Goal: Task Accomplishment & Management: Manage account settings

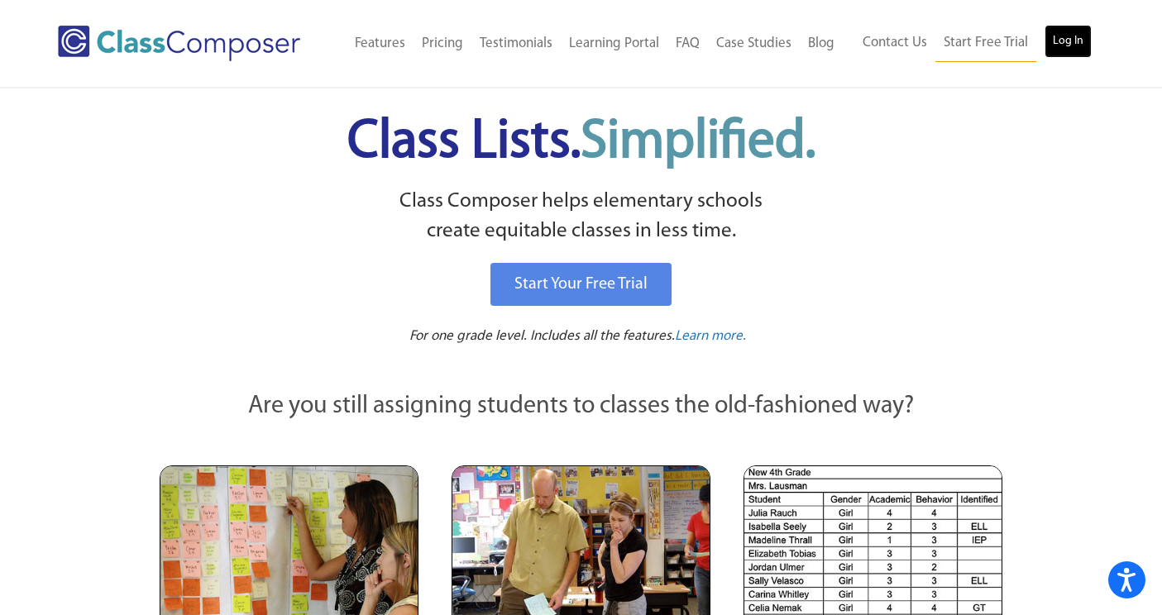
click at [1064, 42] on link "Log In" at bounding box center [1067, 41] width 47 height 33
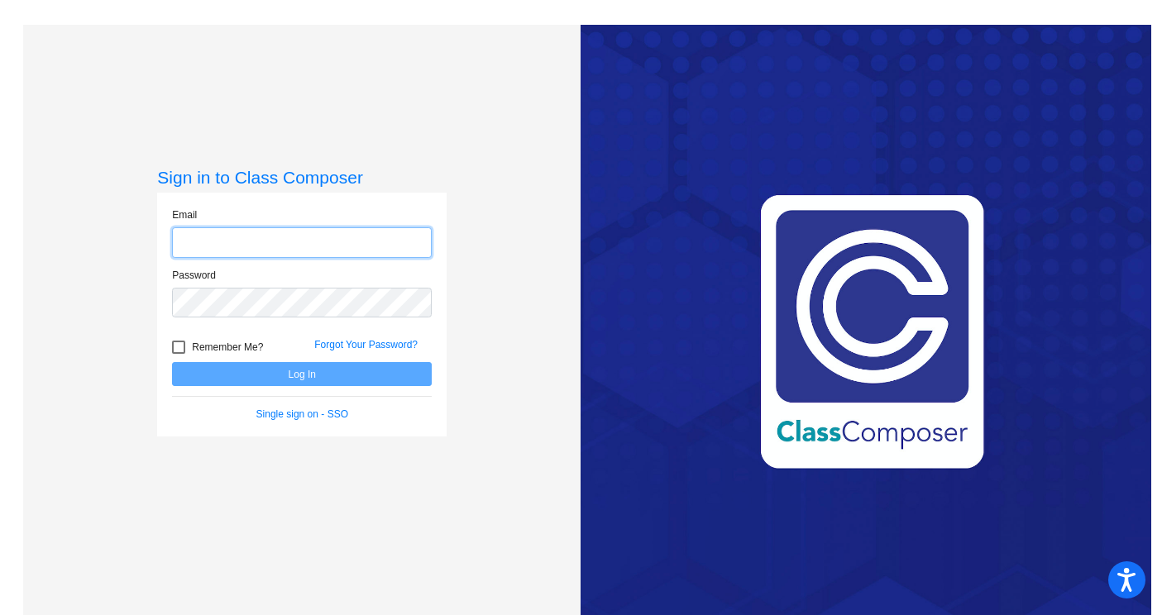
click at [247, 240] on input "email" at bounding box center [302, 242] width 260 height 31
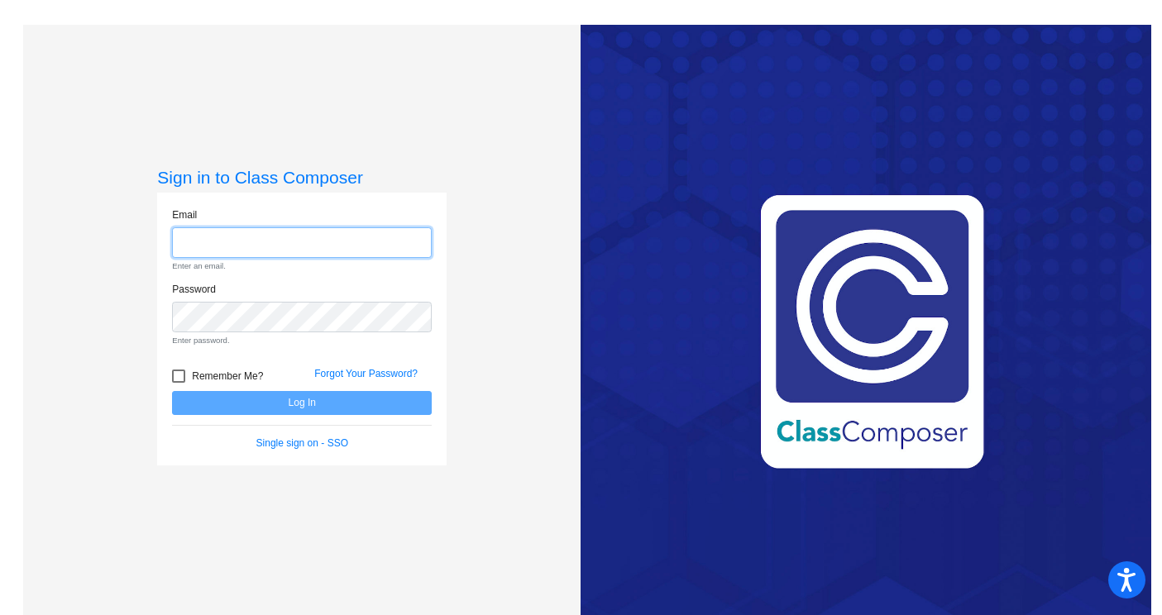
type input "[EMAIL_ADDRESS][DOMAIN_NAME]"
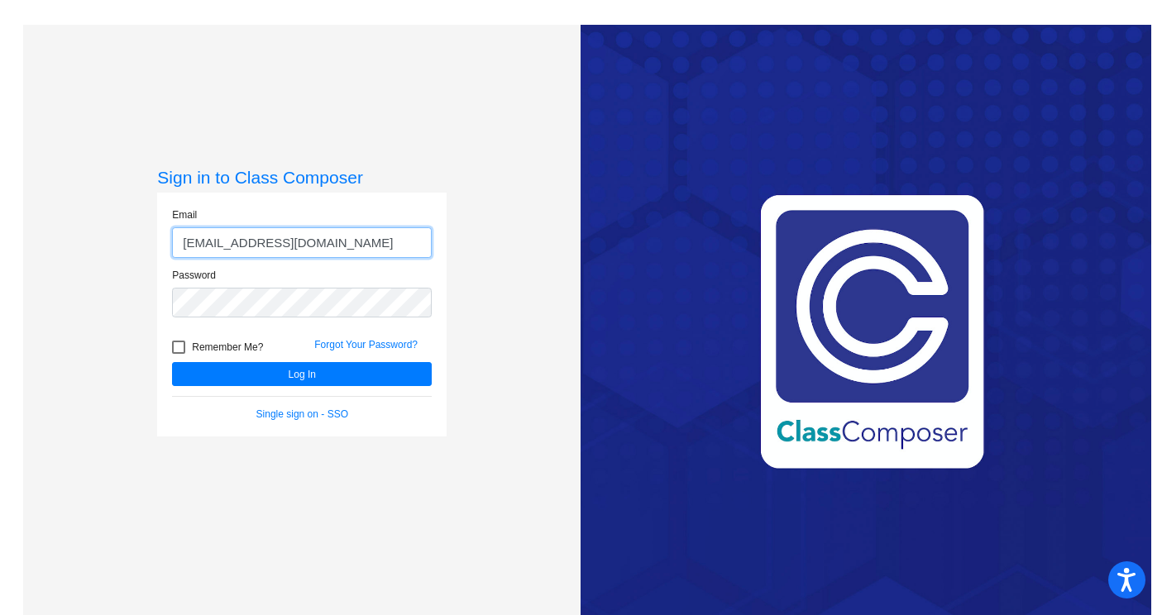
click at [172, 362] on button "Log In" at bounding box center [302, 374] width 260 height 24
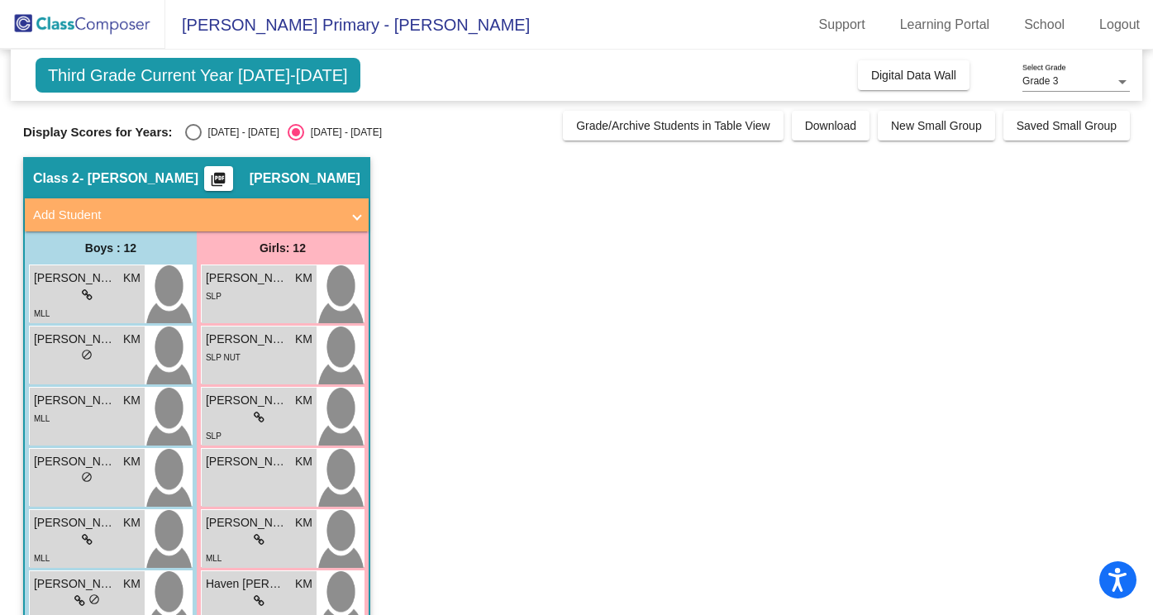
click at [209, 129] on div "[DATE] - [DATE]" at bounding box center [241, 132] width 78 height 15
click at [193, 141] on input "[DATE] - [DATE]" at bounding box center [193, 141] width 1 height 1
radio input "true"
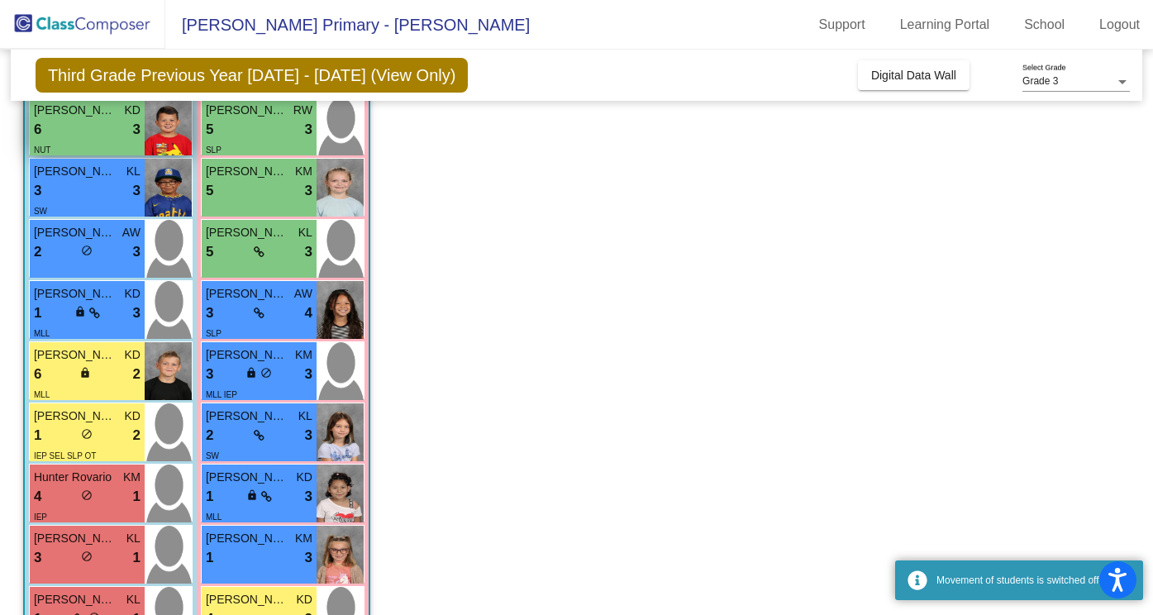
scroll to position [410, 0]
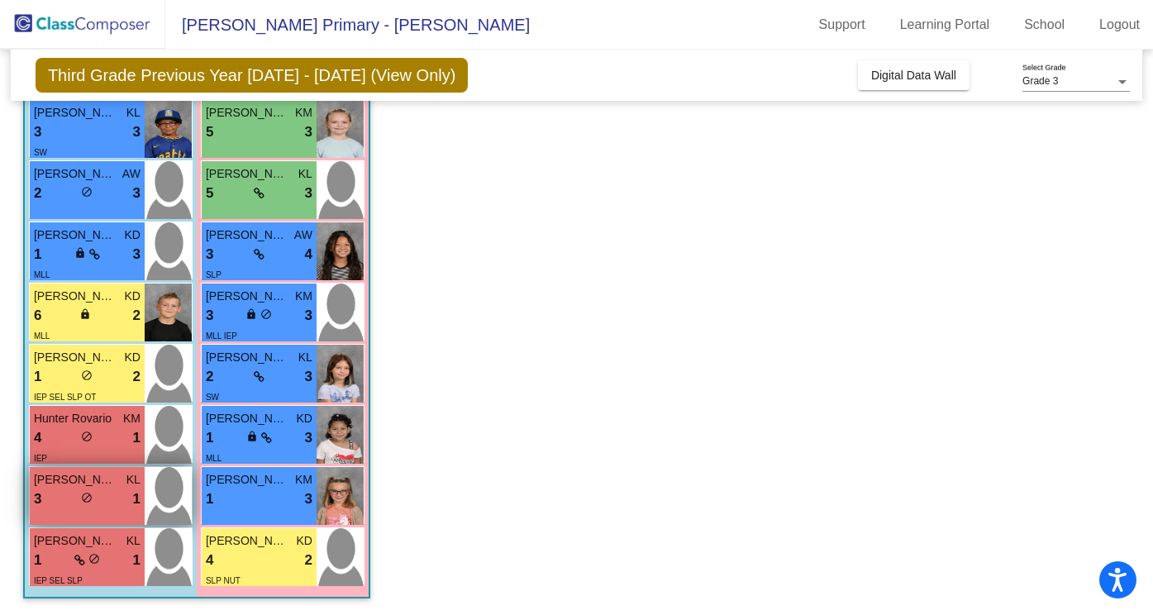
click at [105, 503] on div "3 lock do_not_disturb_alt 1" at bounding box center [87, 499] width 107 height 21
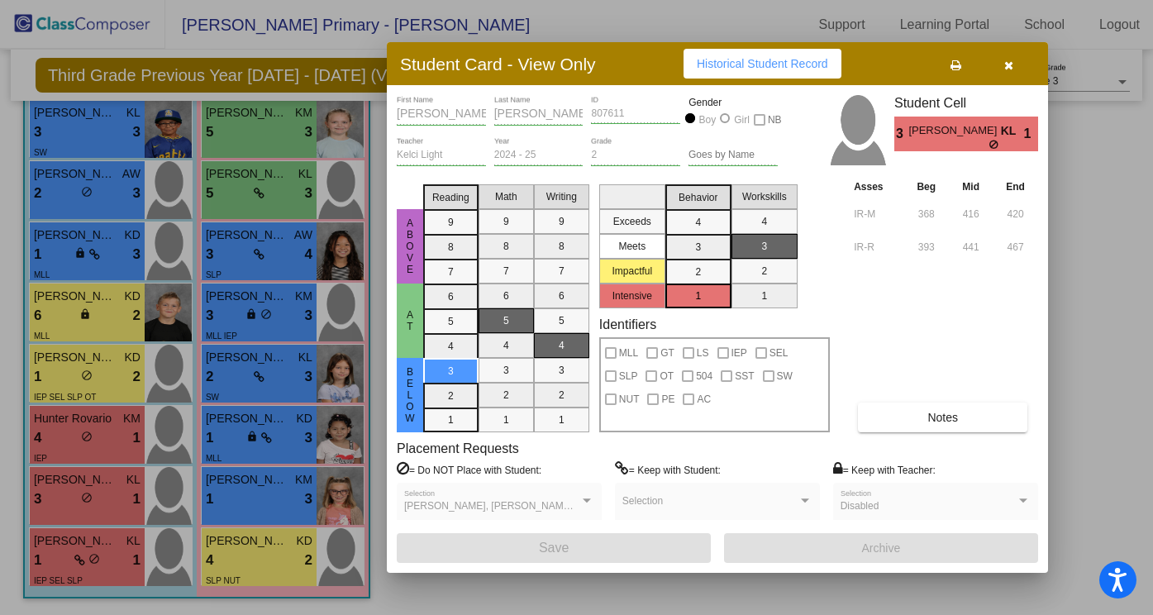
scroll to position [0, 0]
click at [920, 418] on button "Notes" at bounding box center [943, 418] width 170 height 30
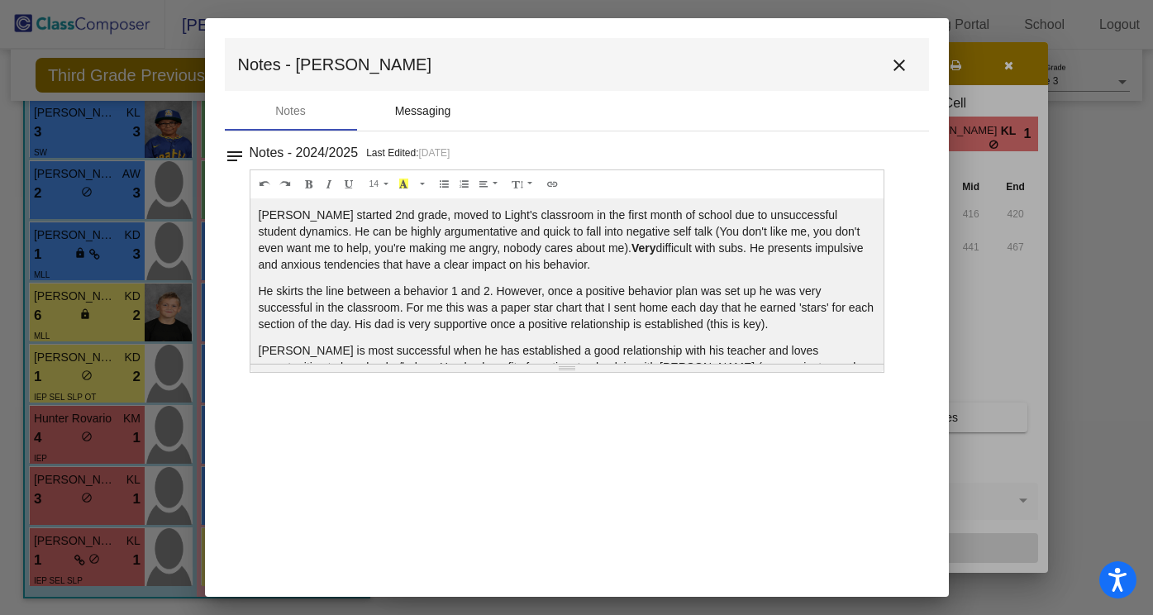
click at [430, 111] on div "Messaging" at bounding box center [423, 111] width 56 height 17
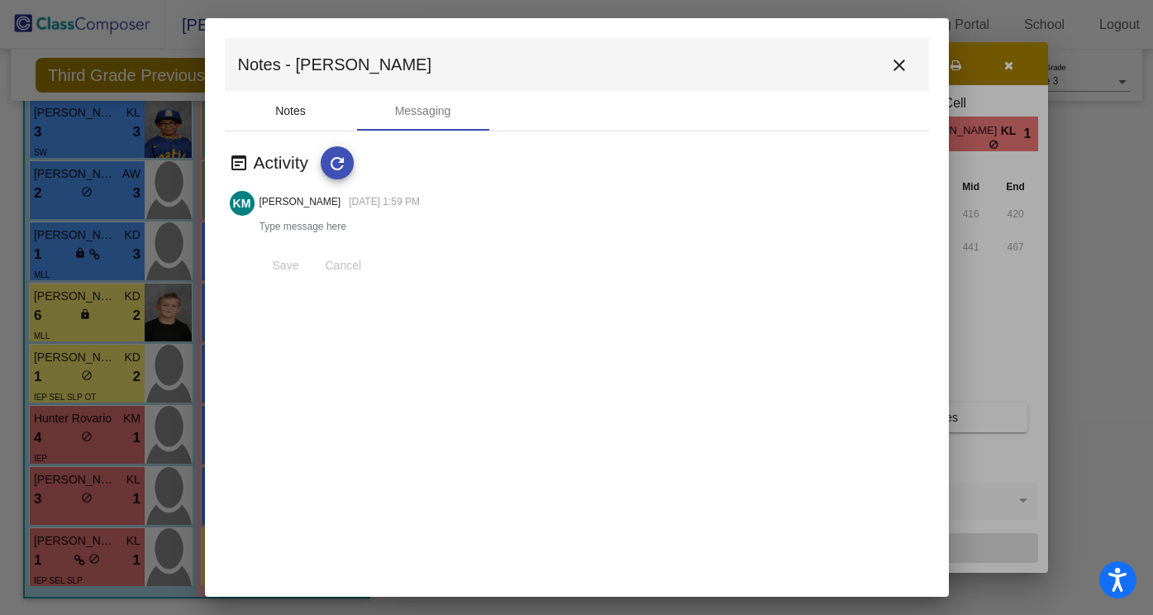
click at [298, 113] on div "Notes" at bounding box center [290, 111] width 31 height 17
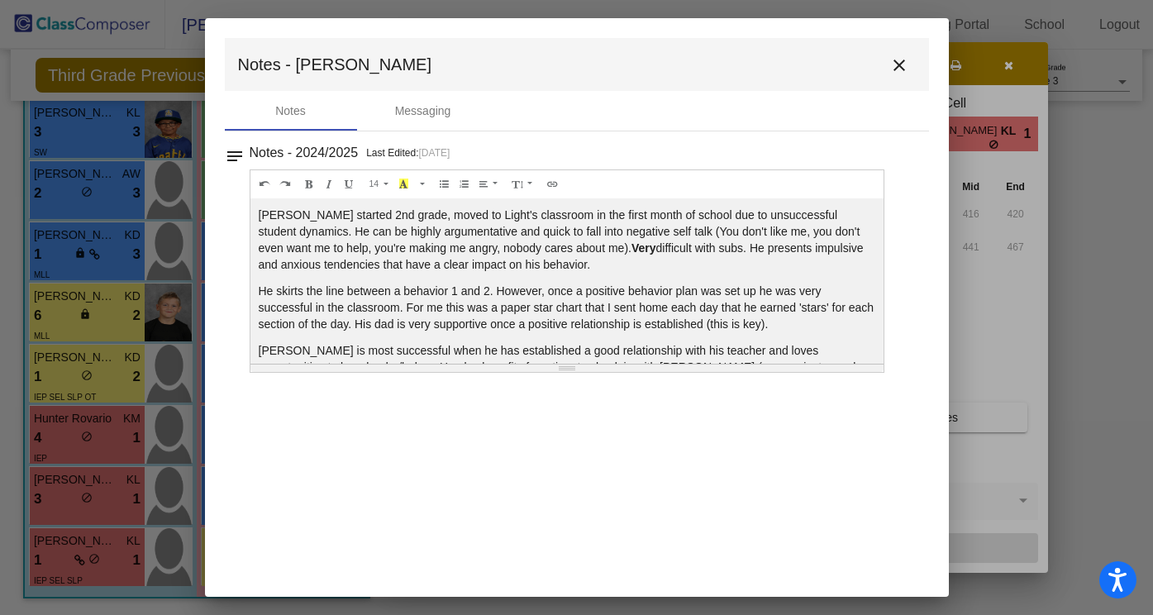
click at [902, 64] on mat-icon "close" at bounding box center [900, 65] width 20 height 20
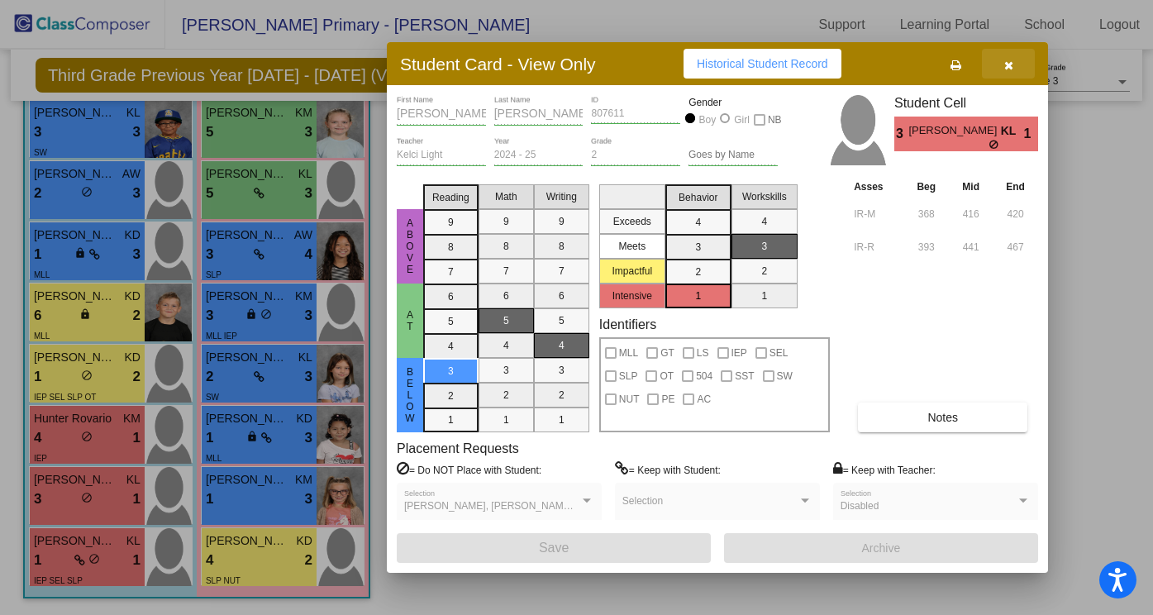
click at [1009, 63] on icon "button" at bounding box center [1009, 66] width 9 height 12
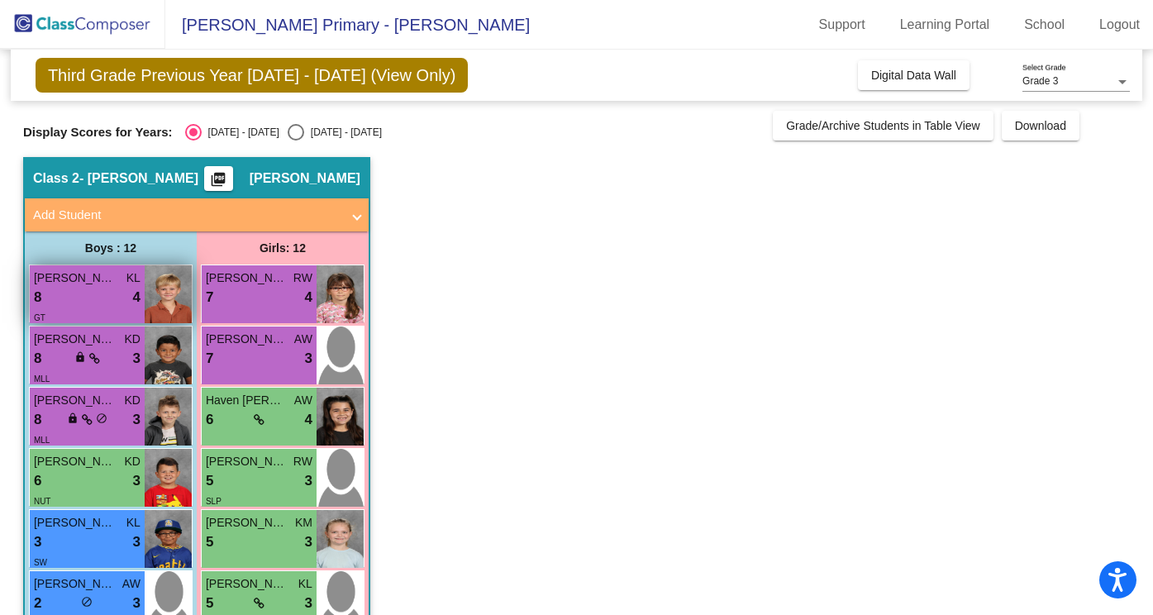
click at [98, 291] on div "8 lock do_not_disturb_alt 4" at bounding box center [87, 297] width 107 height 21
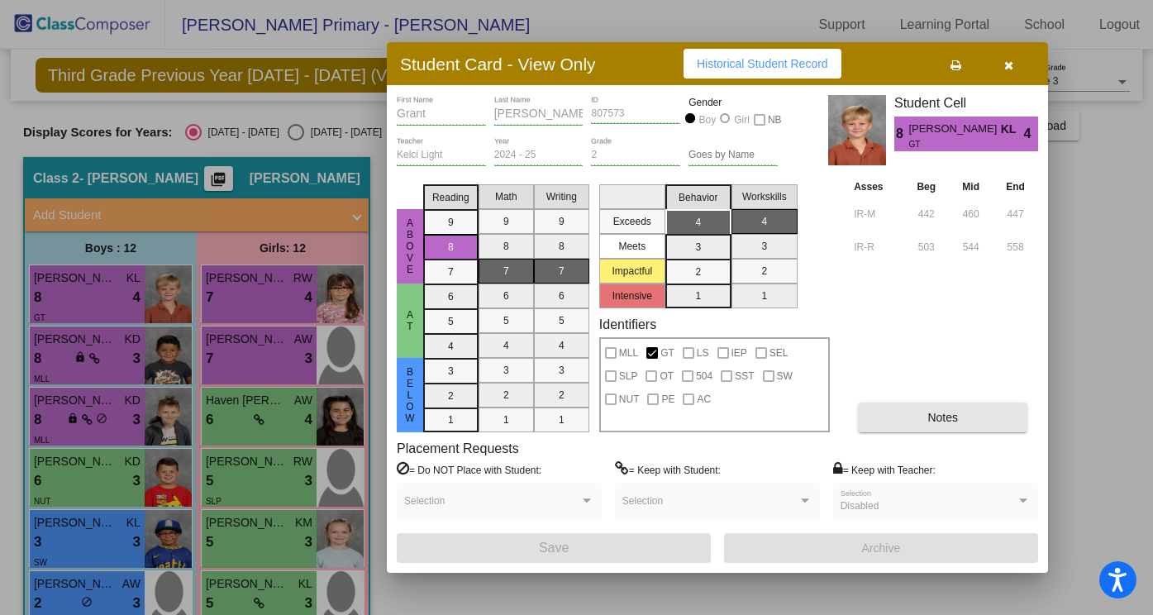
click at [933, 416] on span "Notes" at bounding box center [943, 417] width 31 height 13
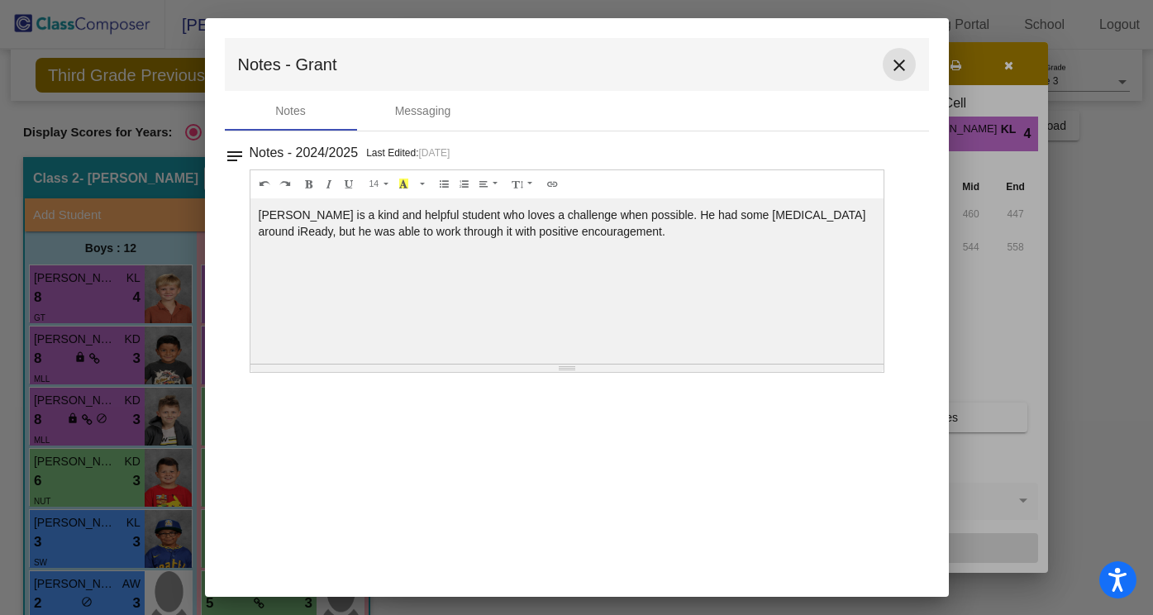
click at [902, 67] on mat-icon "close" at bounding box center [900, 65] width 20 height 20
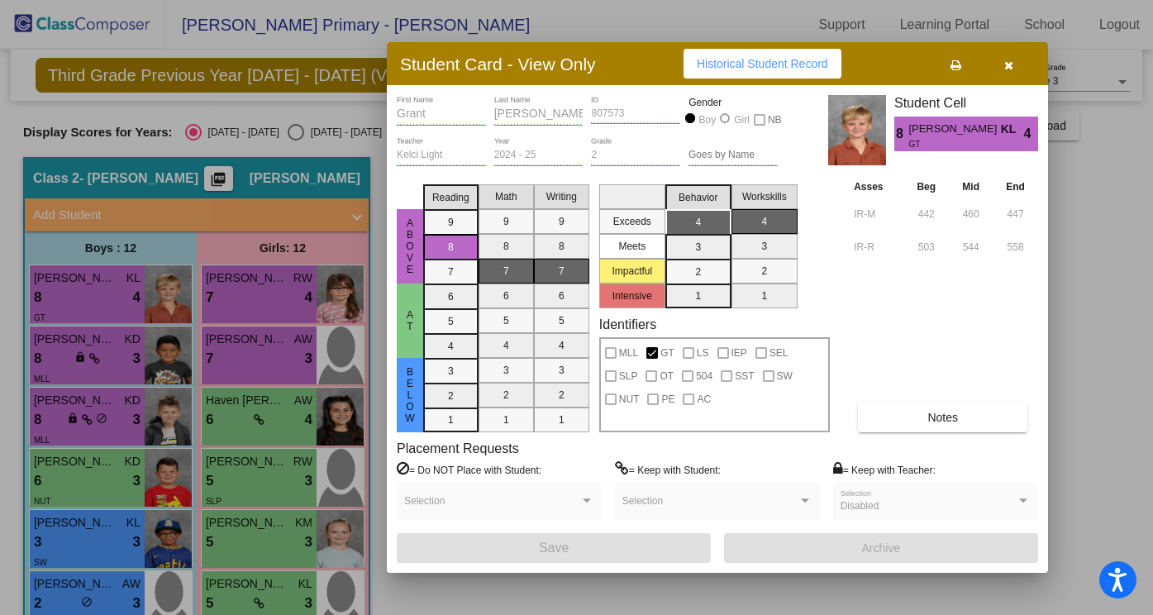
click at [1006, 71] on button "button" at bounding box center [1008, 64] width 53 height 30
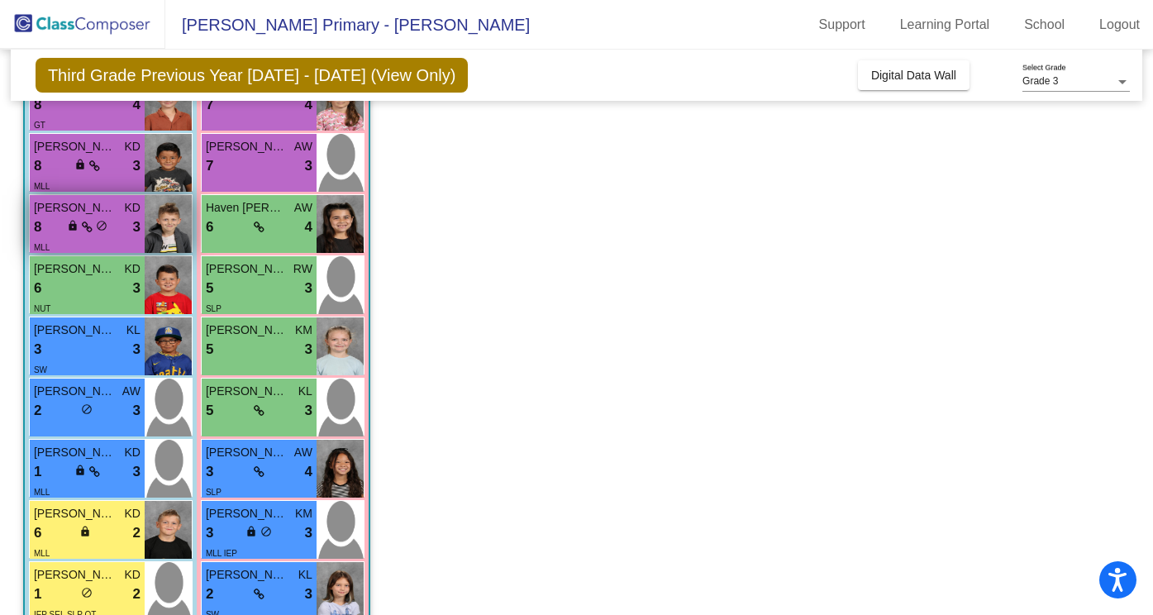
scroll to position [410, 0]
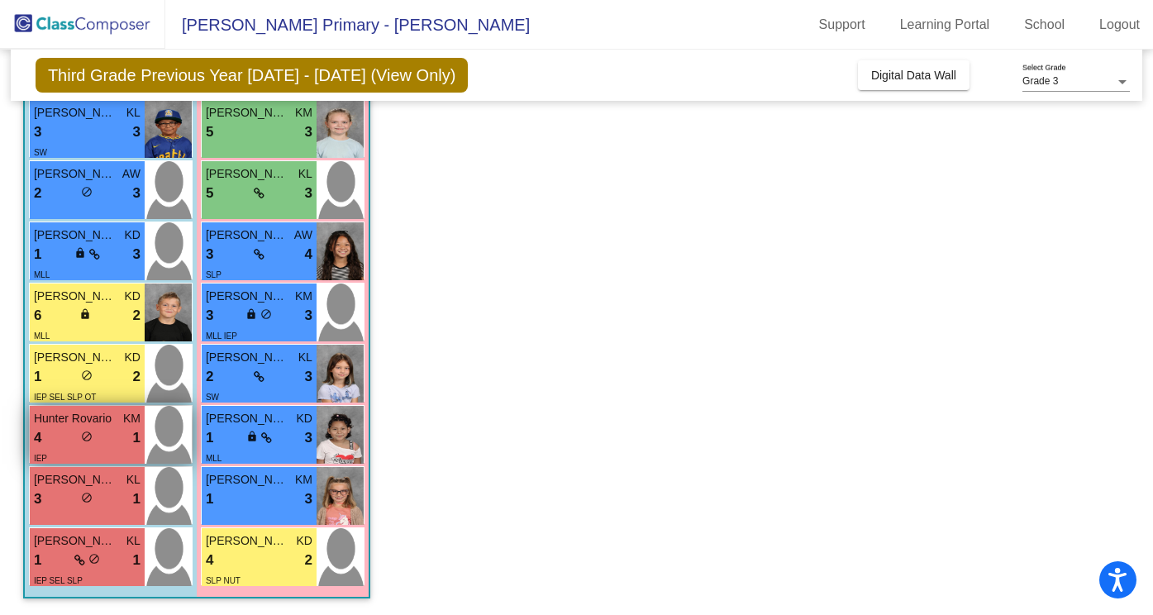
click at [120, 443] on div "4 lock do_not_disturb_alt 1" at bounding box center [87, 437] width 107 height 21
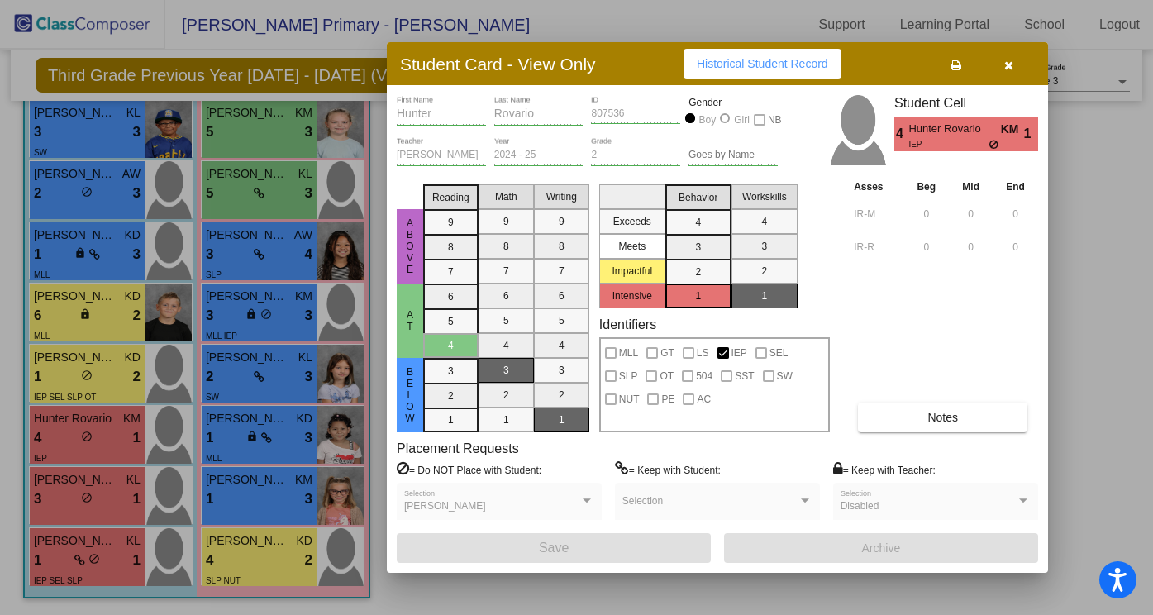
click at [944, 419] on span "Notes" at bounding box center [943, 417] width 31 height 13
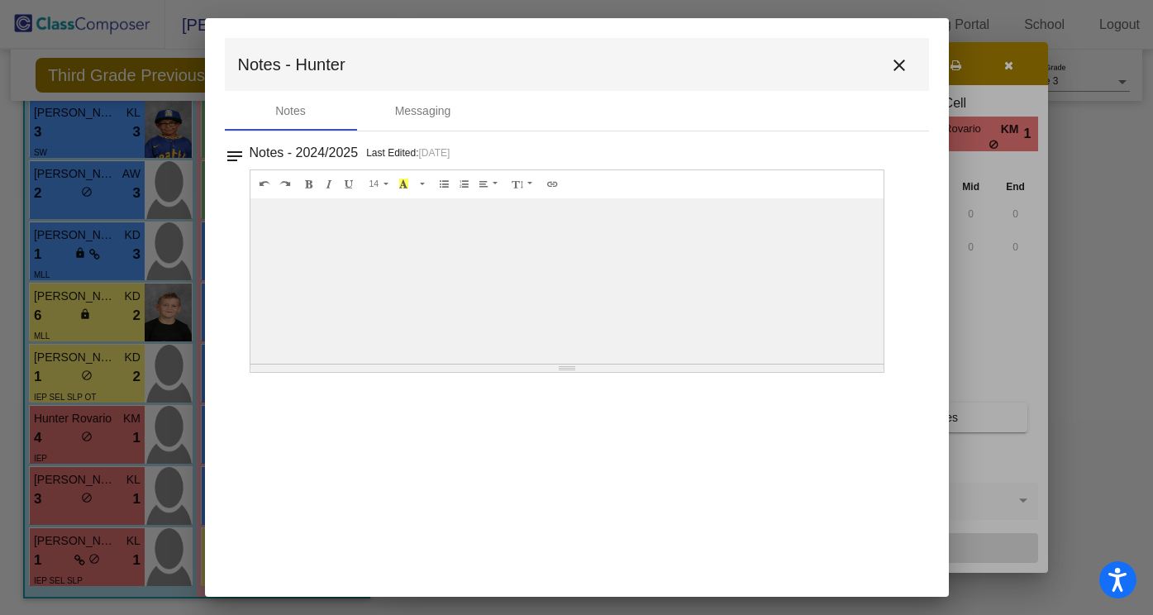
scroll to position [0, 0]
click at [461, 271] on div at bounding box center [568, 280] width 634 height 165
click at [347, 290] on div at bounding box center [568, 280] width 634 height 165
click at [903, 58] on mat-icon "close" at bounding box center [900, 65] width 20 height 20
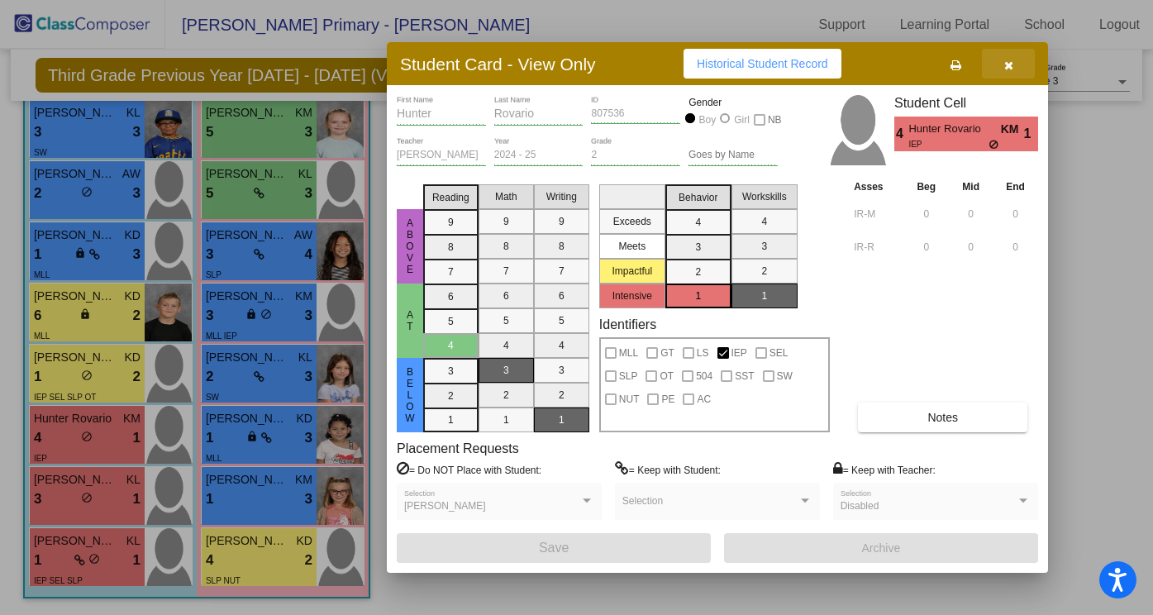
click at [1003, 68] on button "button" at bounding box center [1008, 64] width 53 height 30
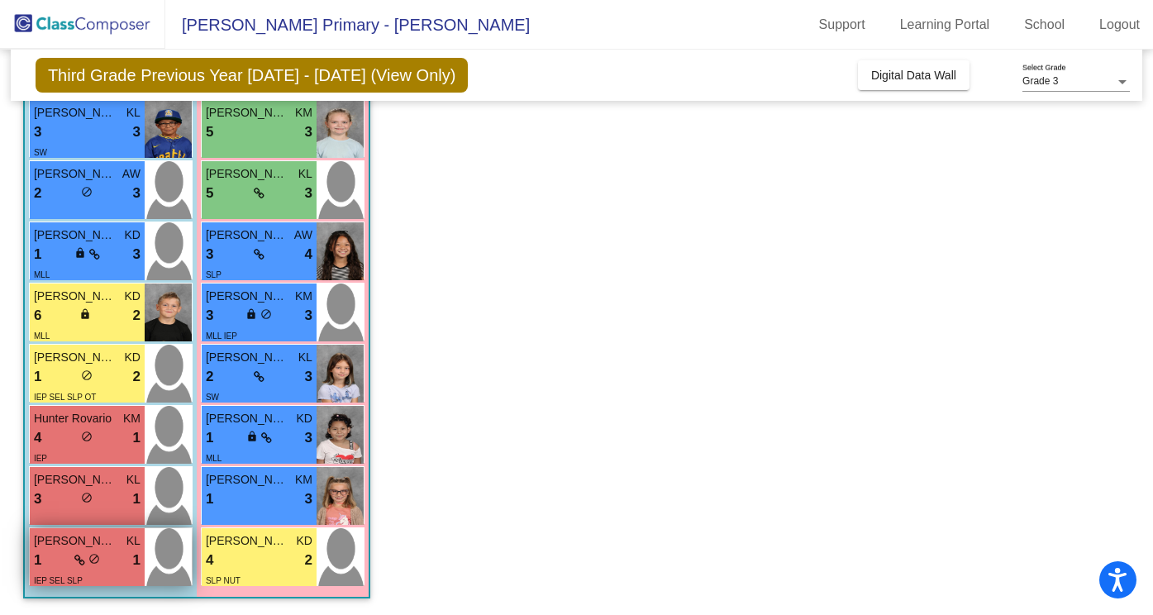
click at [109, 572] on div "IEP SEL SLP" at bounding box center [87, 579] width 107 height 17
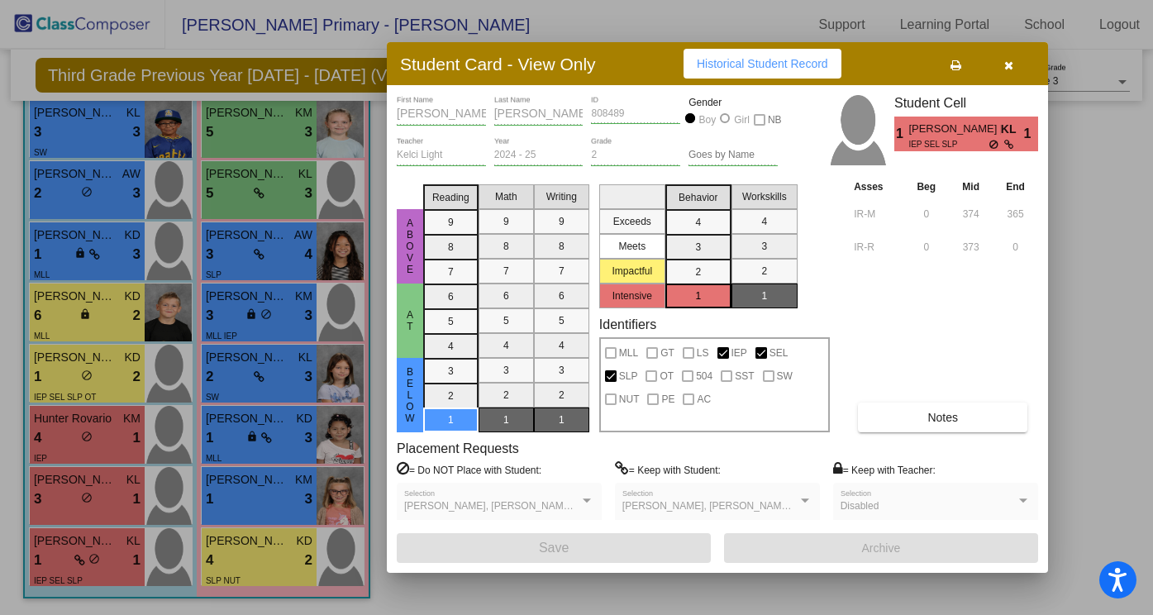
click at [955, 420] on span "Notes" at bounding box center [943, 417] width 31 height 13
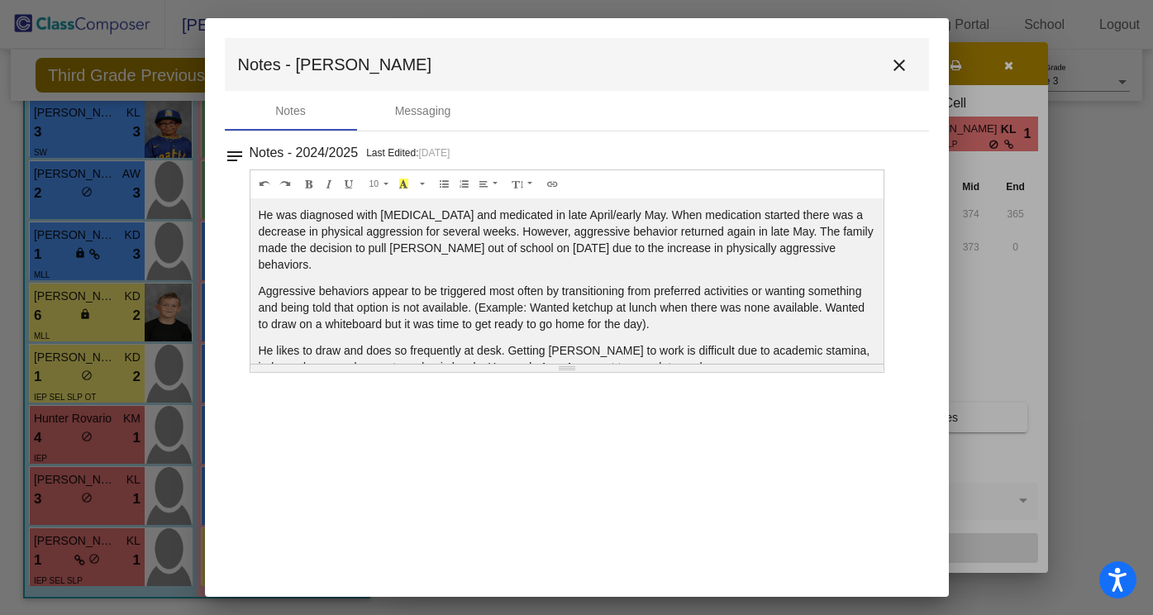
scroll to position [106, 0]
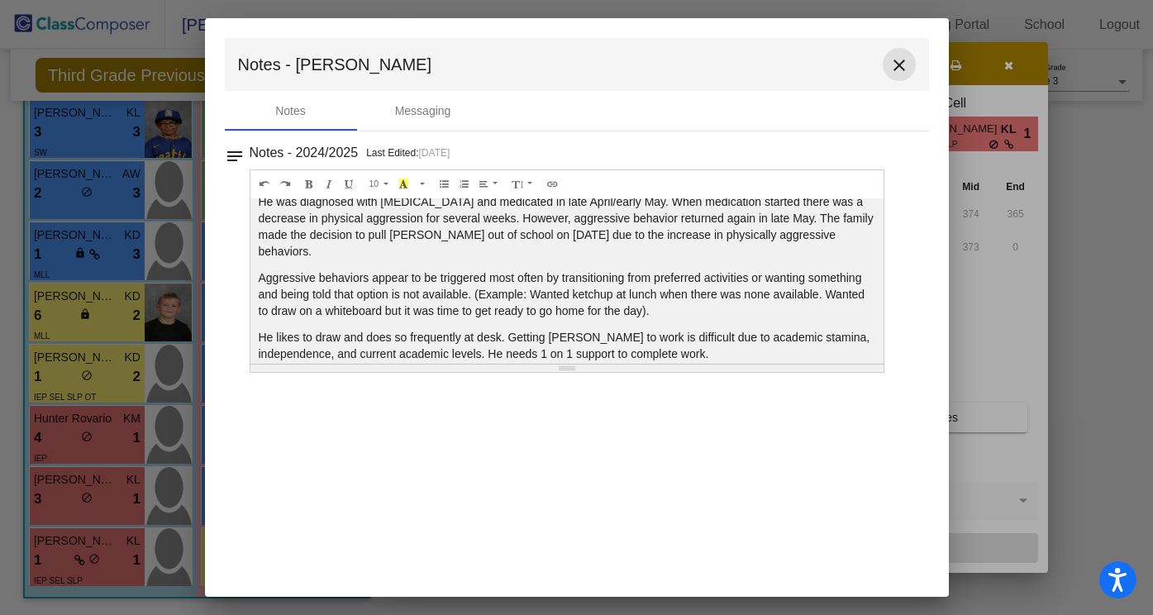
click at [895, 65] on mat-icon "close" at bounding box center [900, 65] width 20 height 20
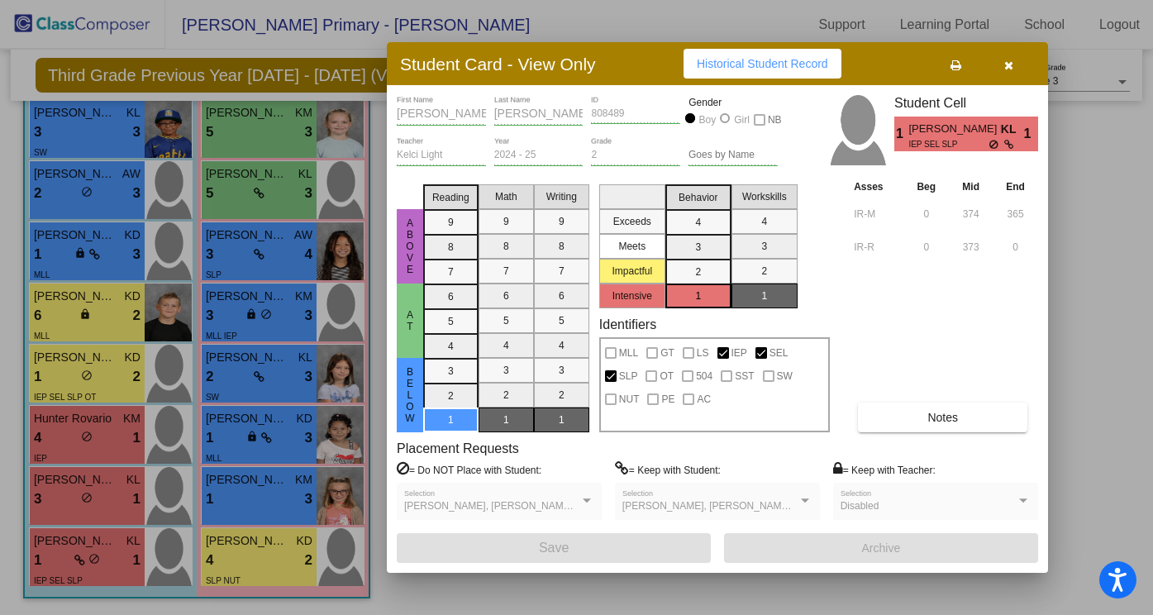
click at [1009, 71] on button "button" at bounding box center [1008, 64] width 53 height 30
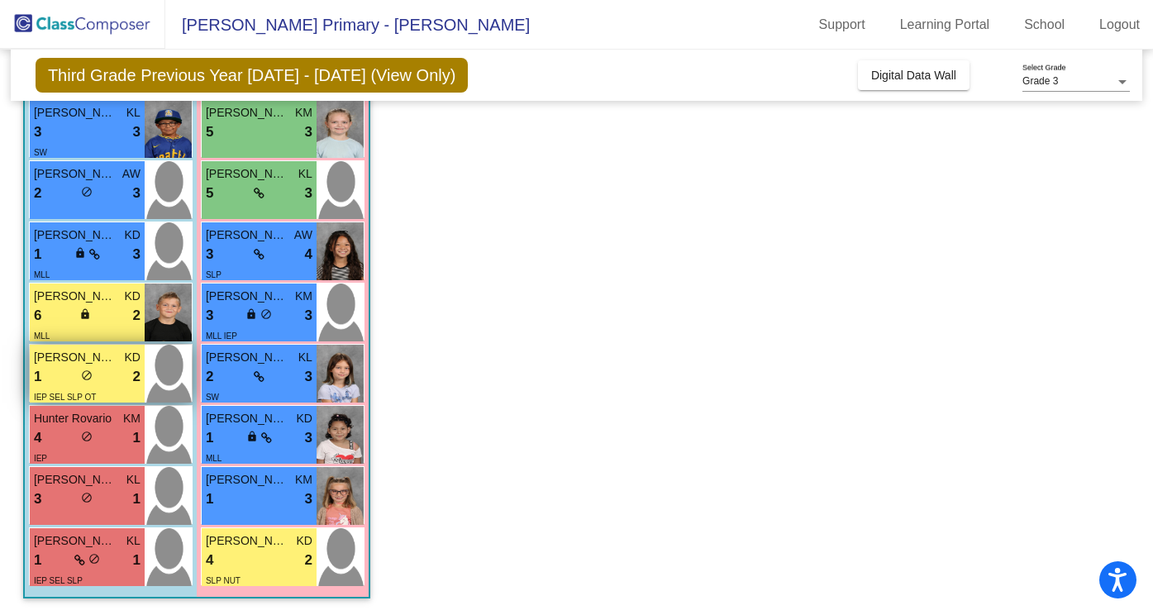
click at [117, 371] on div "1 lock do_not_disturb_alt 2" at bounding box center [87, 376] width 107 height 21
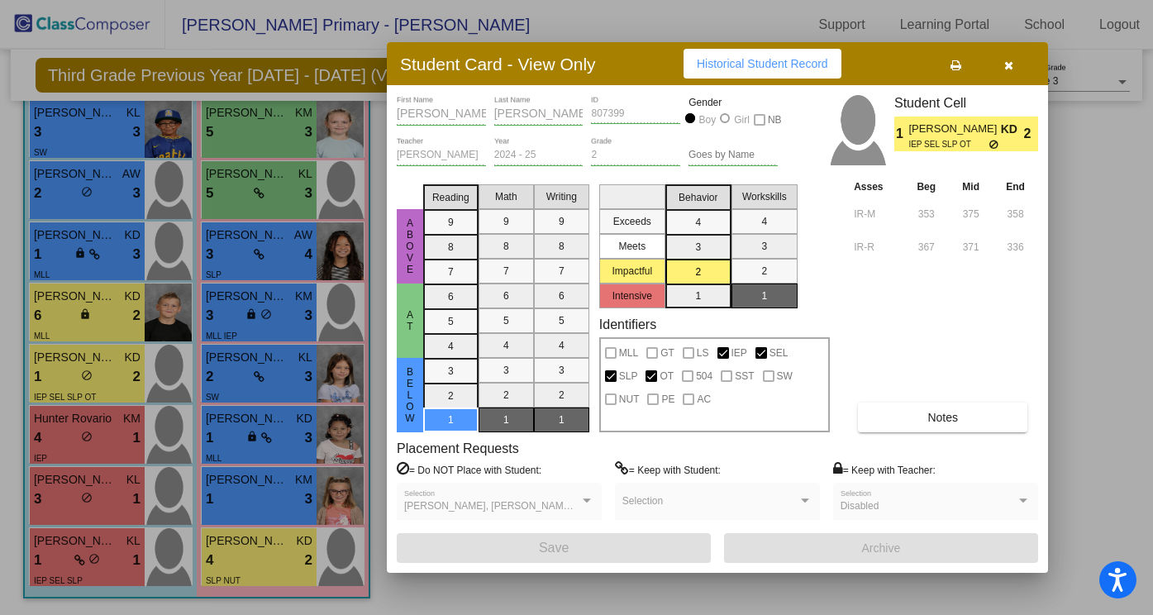
click at [914, 410] on button "Notes" at bounding box center [943, 418] width 170 height 30
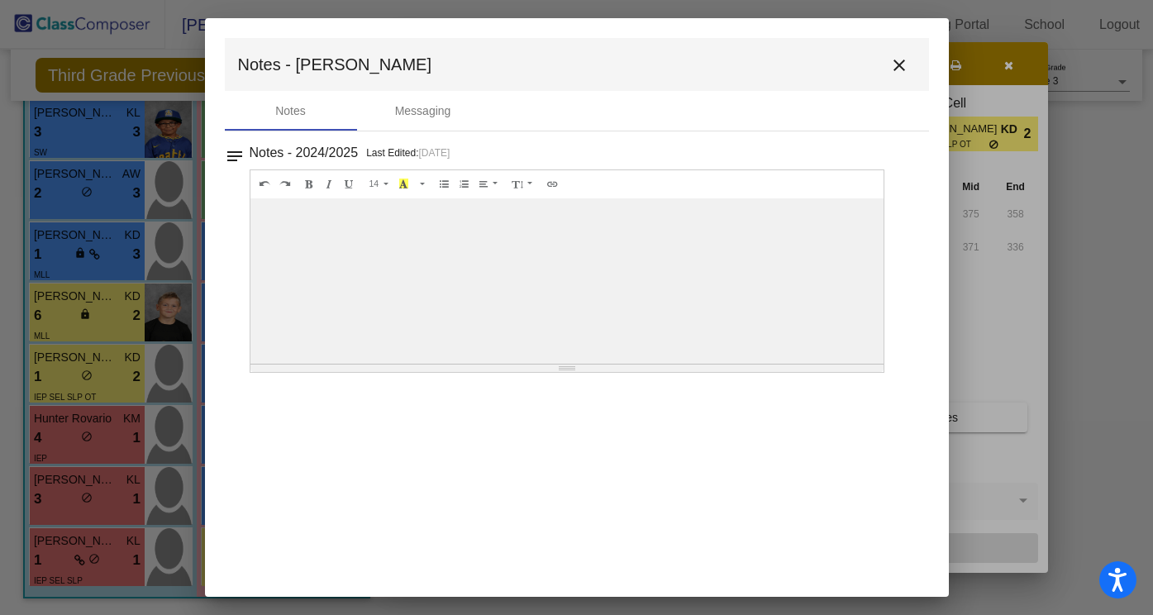
click at [896, 61] on mat-icon "close" at bounding box center [900, 65] width 20 height 20
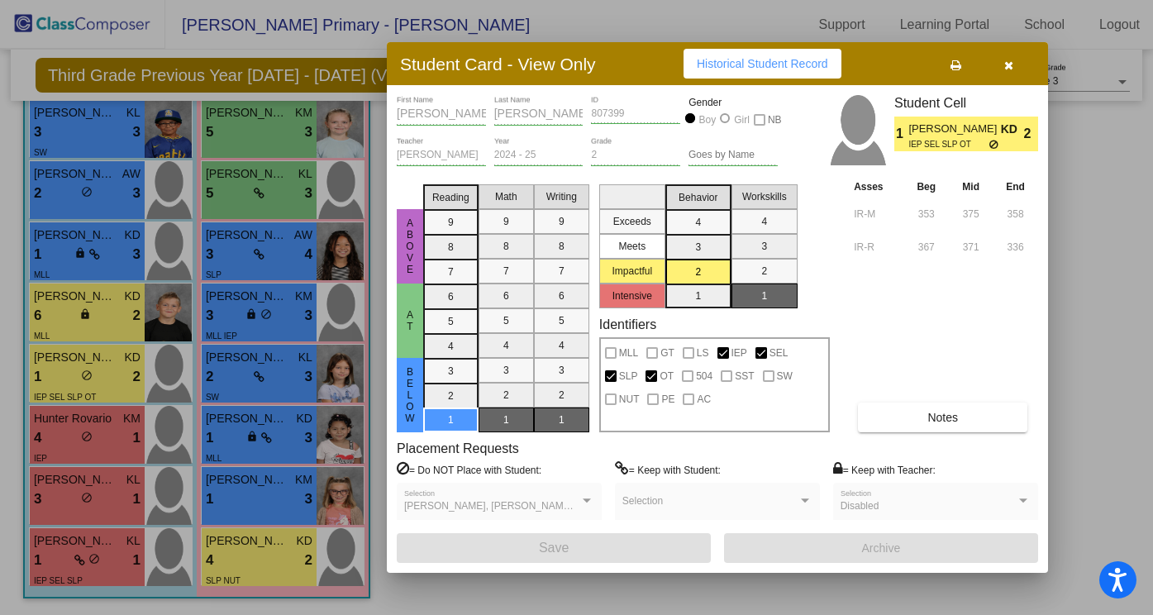
click at [94, 306] on div at bounding box center [576, 307] width 1153 height 615
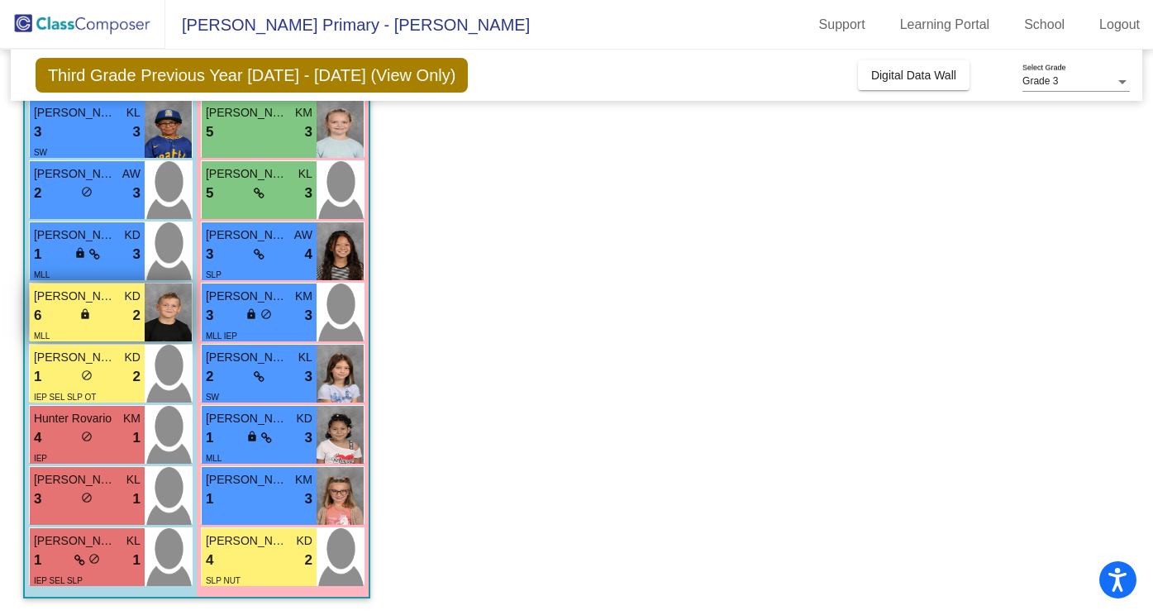
click at [105, 315] on div "6 lock do_not_disturb_alt 2" at bounding box center [87, 315] width 107 height 21
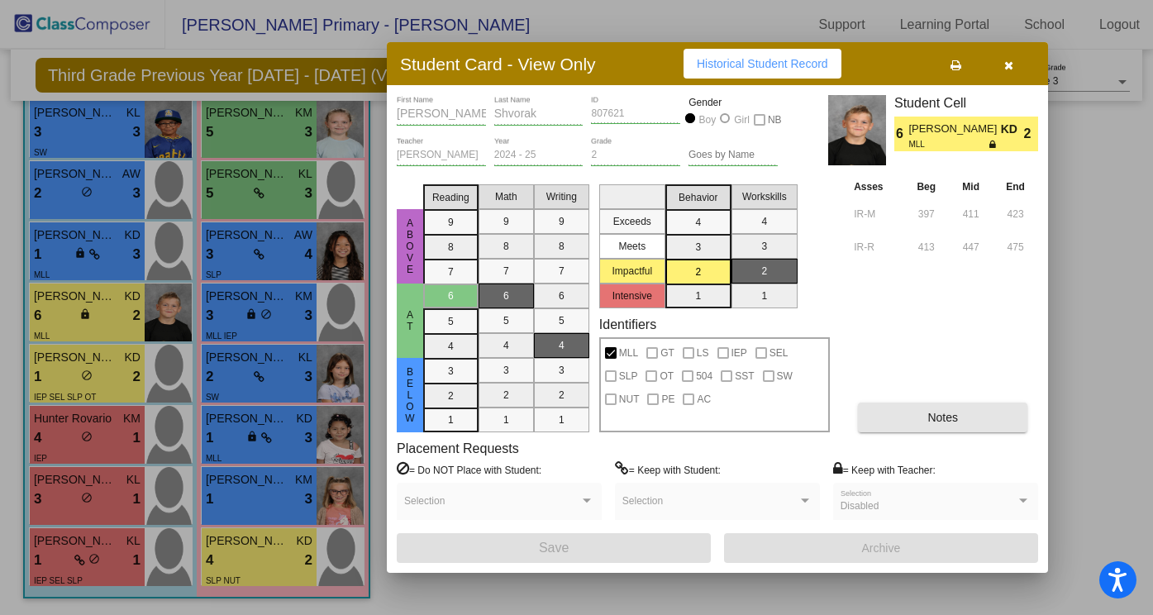
click at [937, 403] on button "Notes" at bounding box center [943, 418] width 170 height 30
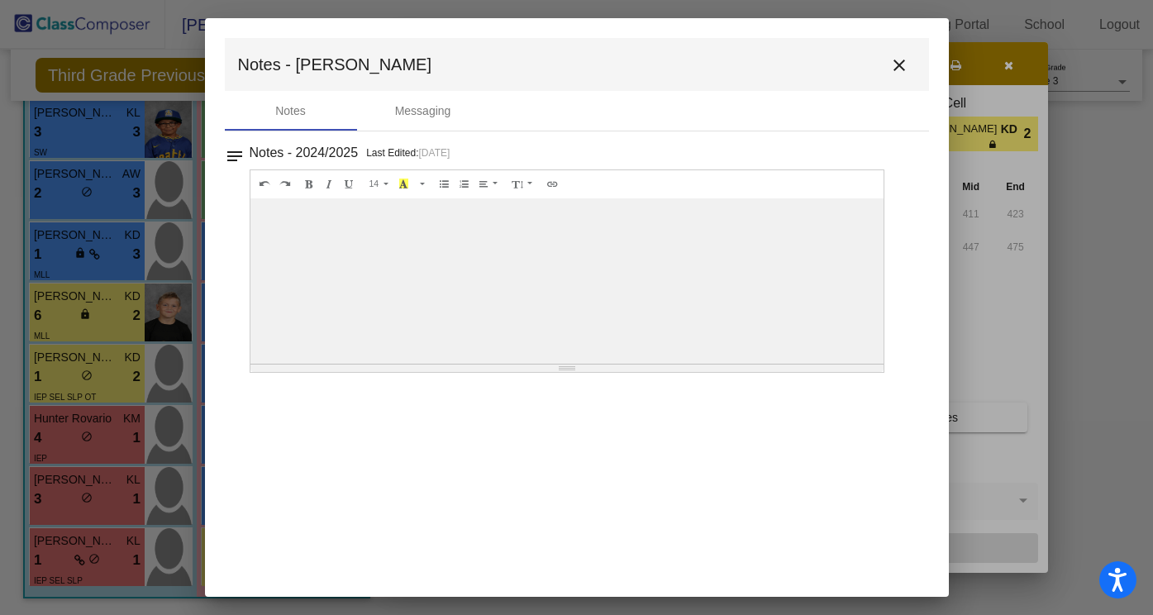
click at [897, 63] on mat-icon "close" at bounding box center [900, 65] width 20 height 20
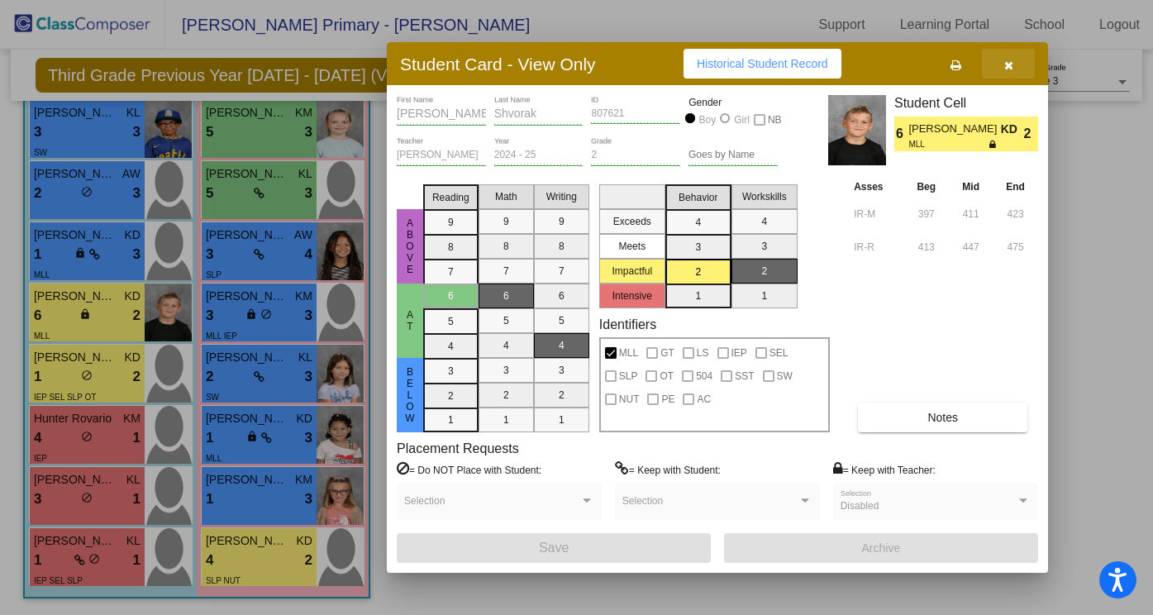
click at [1013, 61] on icon "button" at bounding box center [1009, 66] width 9 height 12
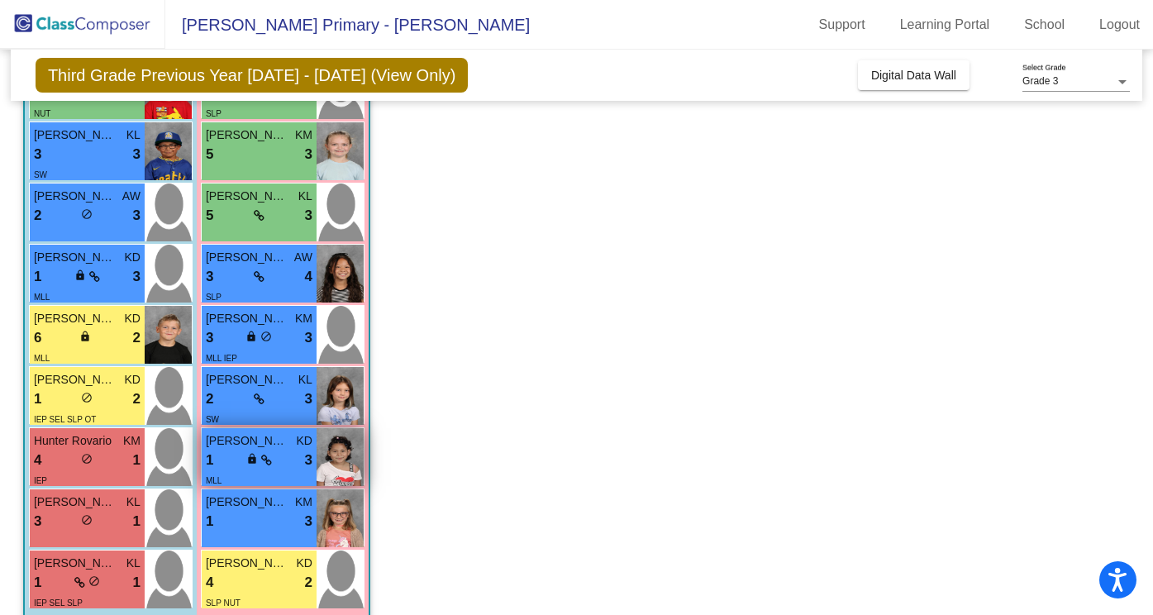
scroll to position [410, 0]
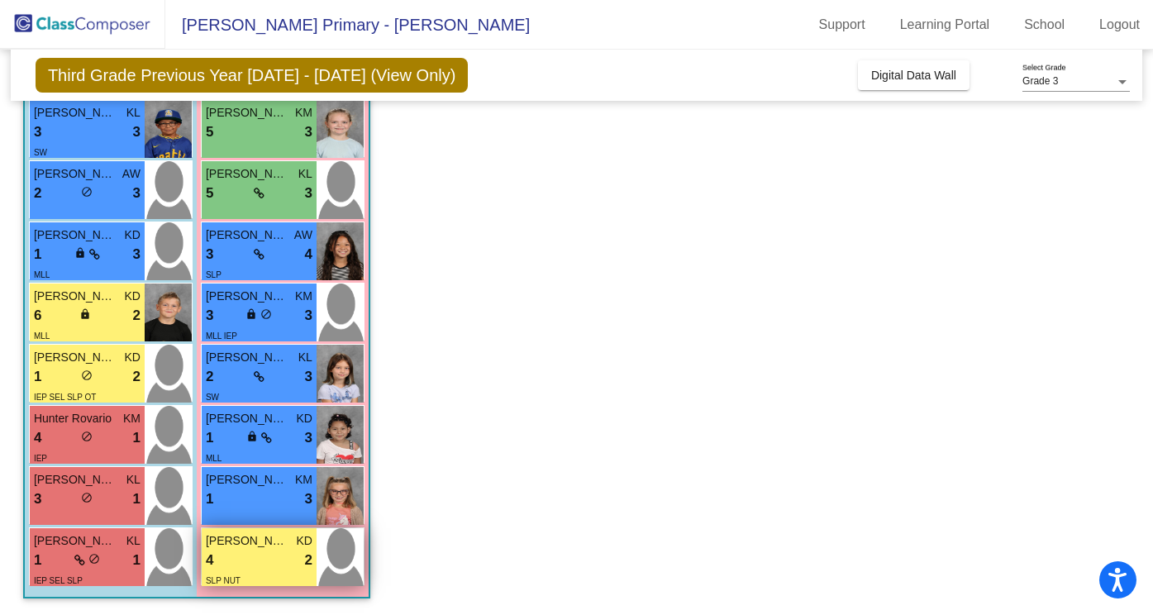
click at [269, 562] on div "4 lock do_not_disturb_alt 2" at bounding box center [259, 560] width 107 height 21
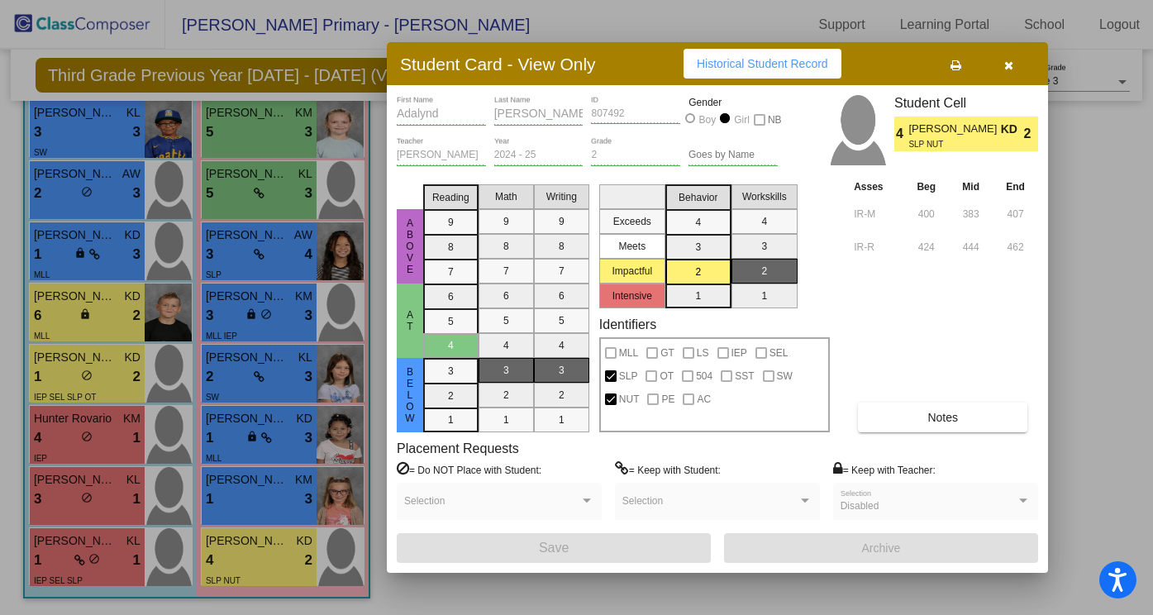
click at [926, 414] on button "Notes" at bounding box center [943, 418] width 170 height 30
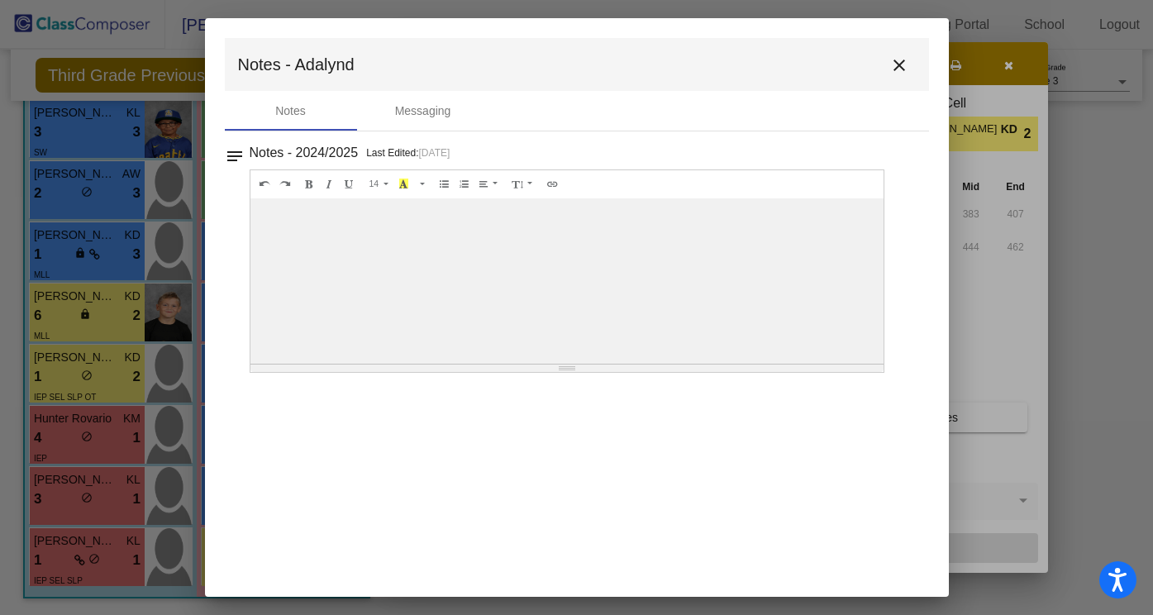
scroll to position [0, 0]
click at [897, 60] on mat-icon "close" at bounding box center [900, 65] width 20 height 20
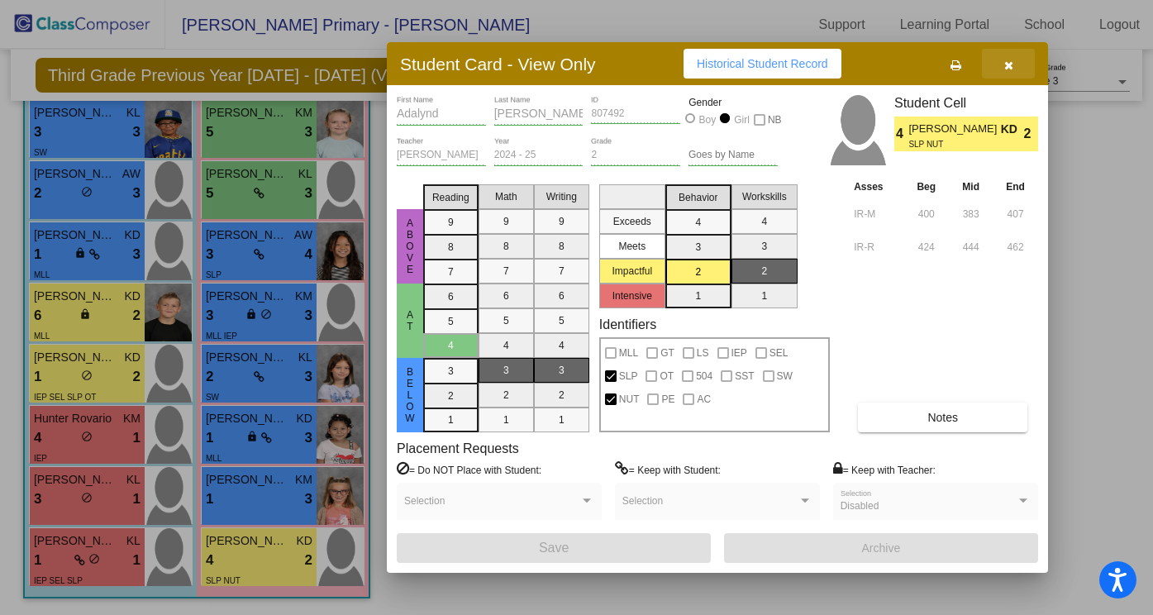
click at [1015, 69] on button "button" at bounding box center [1008, 64] width 53 height 30
